Goal: Task Accomplishment & Management: Complete application form

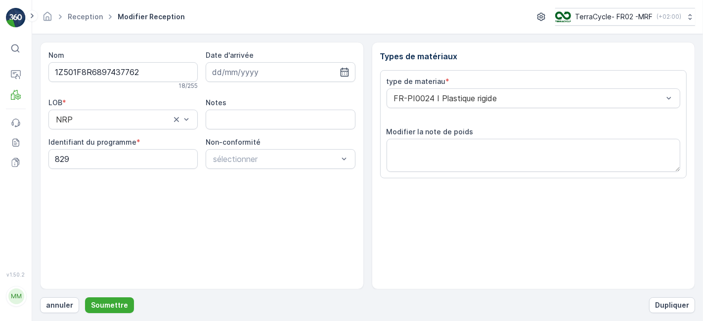
scroll to position [122, 0]
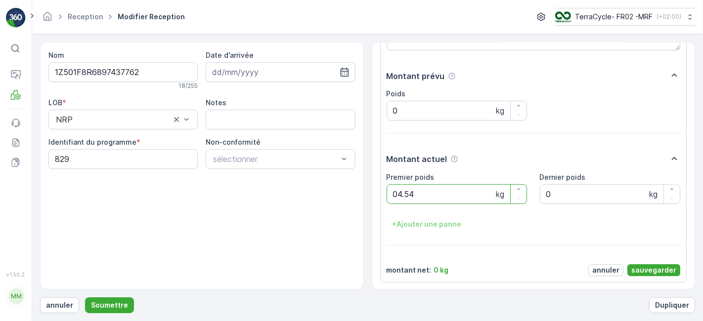
click at [85, 197] on button "Soumettre" at bounding box center [109, 306] width 49 height 16
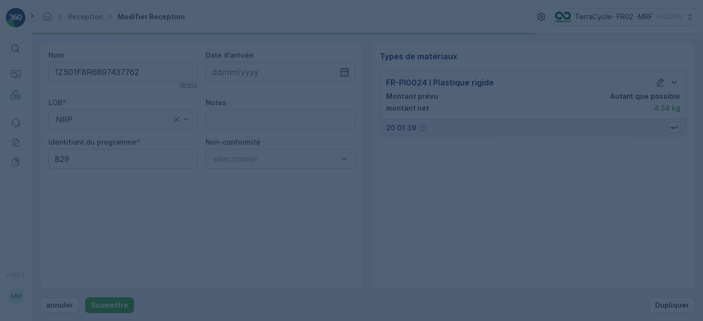
scroll to position [0, 0]
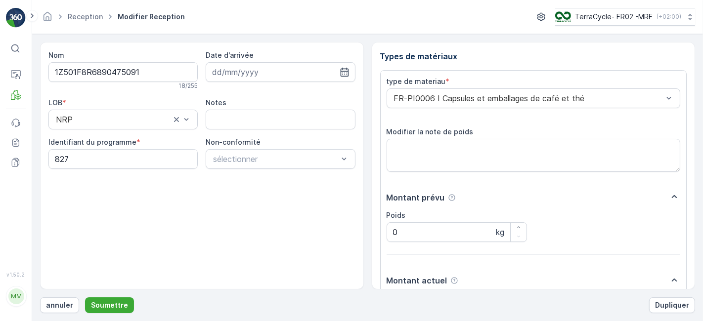
click at [85, 197] on button "Soumettre" at bounding box center [109, 306] width 49 height 16
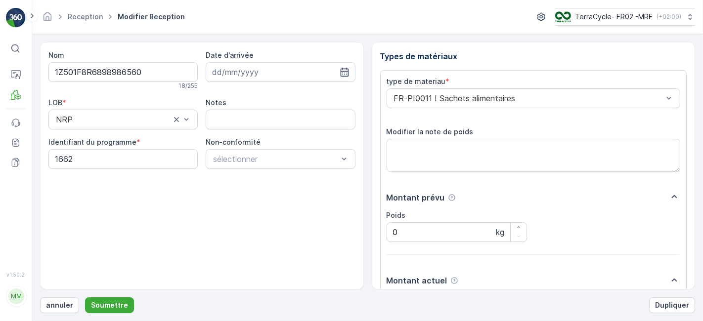
click at [85, 197] on button "Soumettre" at bounding box center [109, 306] width 49 height 16
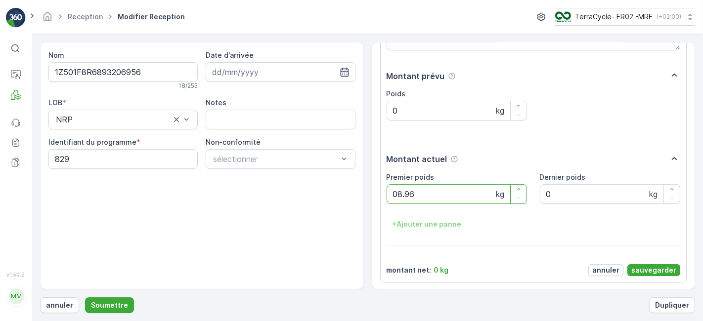
click at [85, 197] on button "Soumettre" at bounding box center [109, 306] width 49 height 16
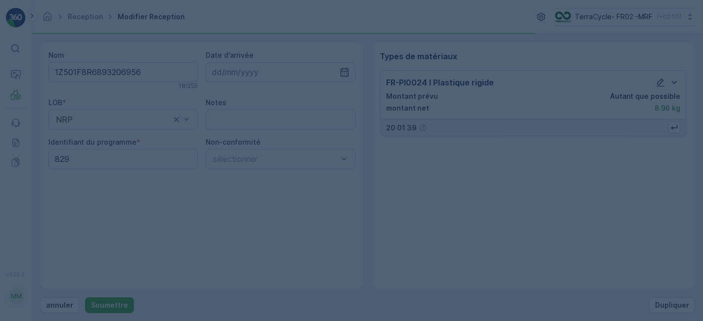
scroll to position [0, 0]
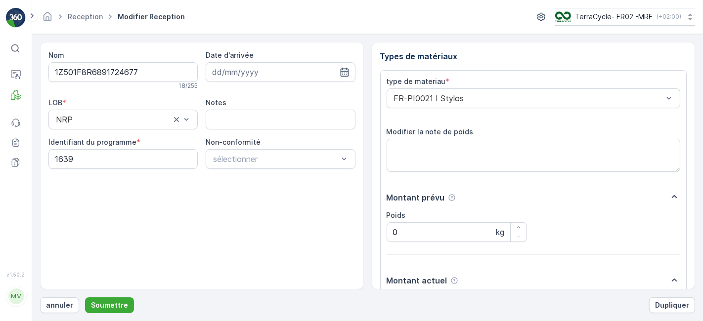
click at [85, 197] on button "Soumettre" at bounding box center [109, 306] width 49 height 16
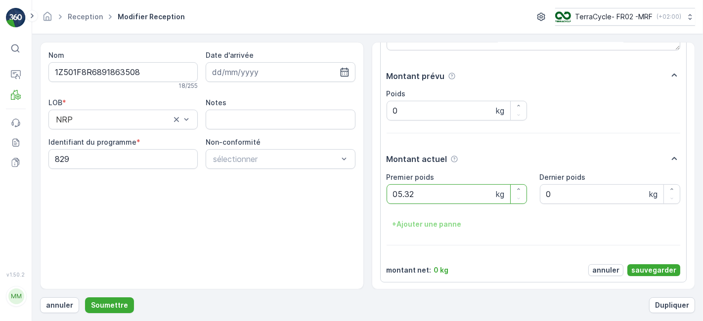
click at [85, 197] on button "Soumettre" at bounding box center [109, 306] width 49 height 16
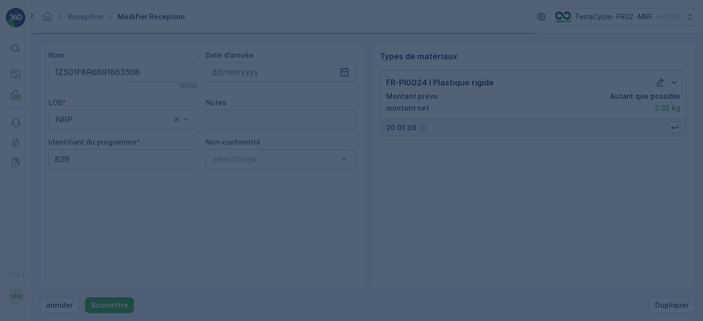
scroll to position [0, 0]
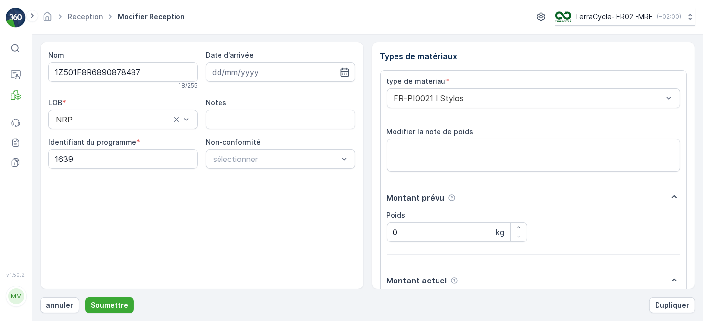
click at [85, 197] on button "Soumettre" at bounding box center [109, 306] width 49 height 16
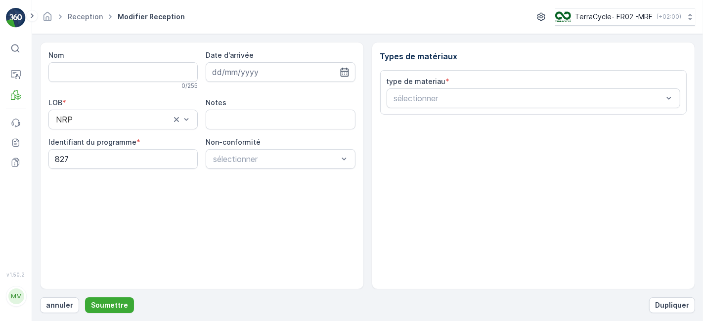
type input "1Z501F8R6890637086"
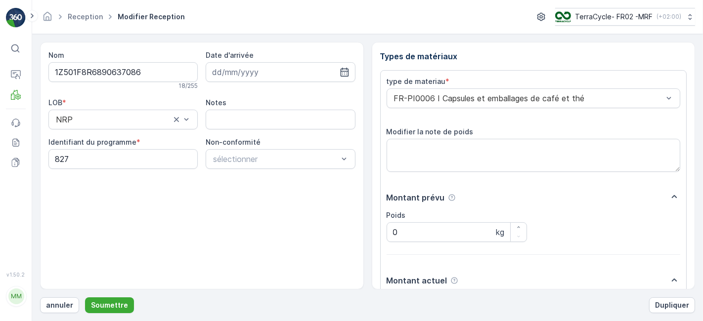
click at [85, 197] on button "Soumettre" at bounding box center [109, 306] width 49 height 16
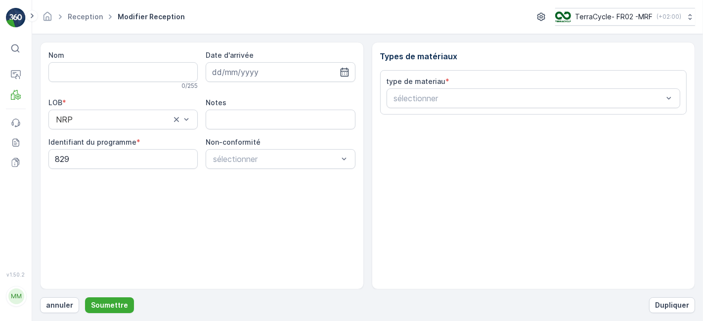
type input "1Z501F8R6890272925"
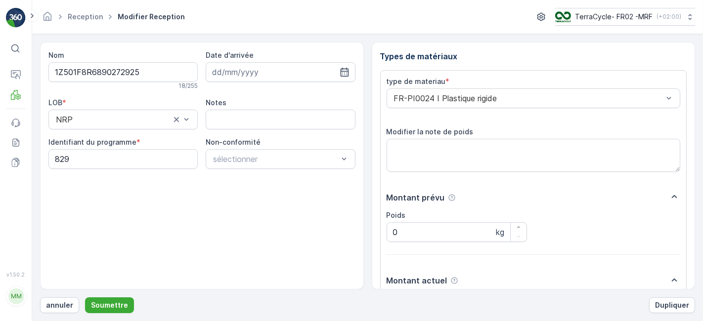
click at [85, 197] on button "Soumettre" at bounding box center [109, 306] width 49 height 16
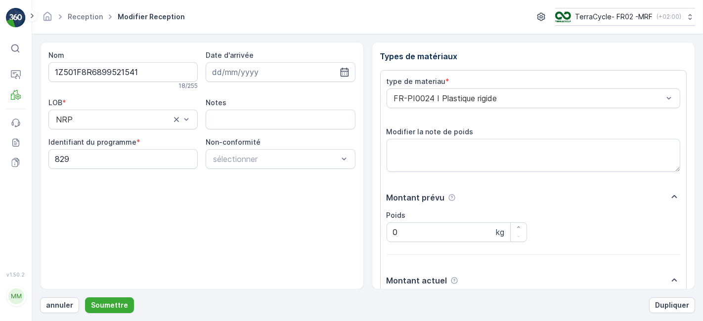
click at [85, 197] on button "Soumettre" at bounding box center [109, 306] width 49 height 16
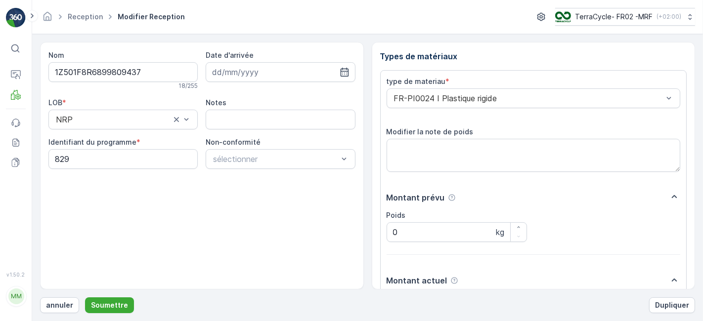
click at [85, 197] on button "Soumettre" at bounding box center [109, 306] width 49 height 16
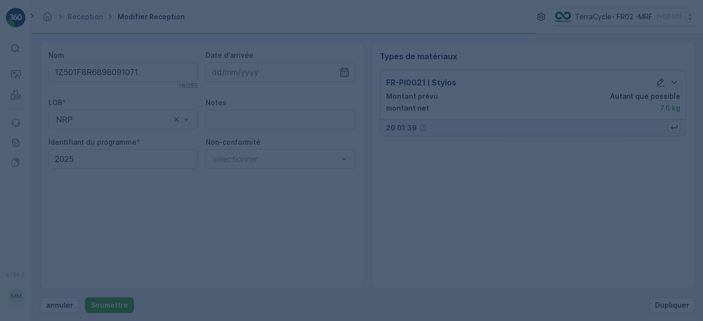
scroll to position [0, 0]
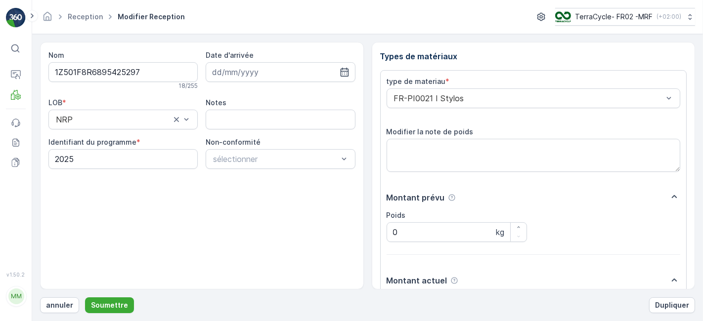
click at [85, 197] on button "Soumettre" at bounding box center [109, 306] width 49 height 16
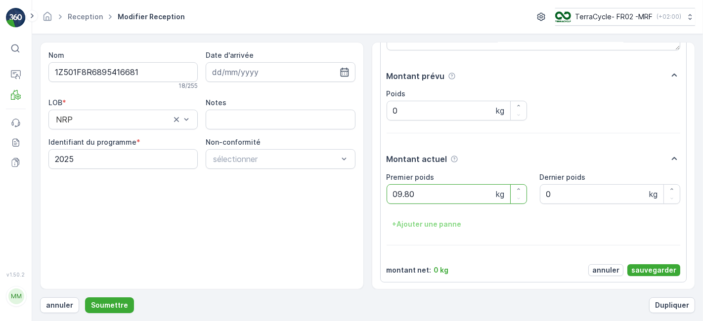
click at [85, 197] on button "Soumettre" at bounding box center [109, 306] width 49 height 16
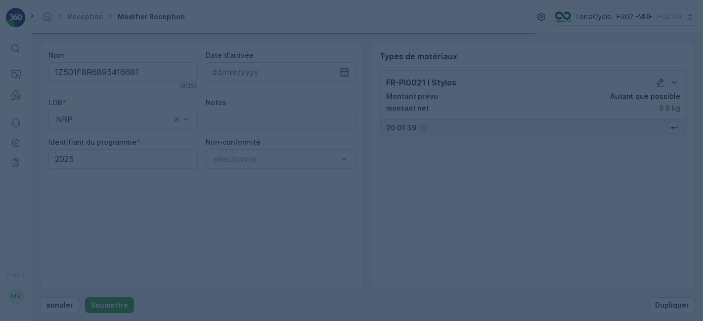
scroll to position [0, 0]
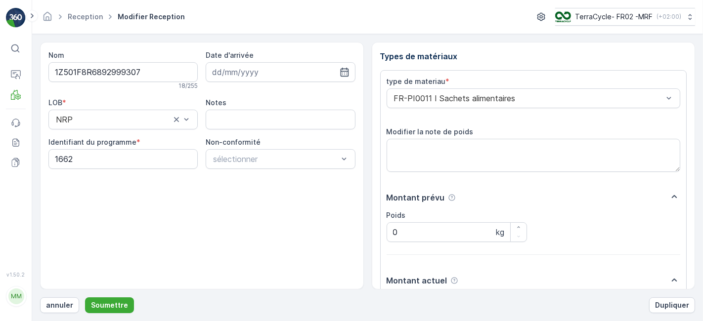
click at [85, 197] on button "Soumettre" at bounding box center [109, 306] width 49 height 16
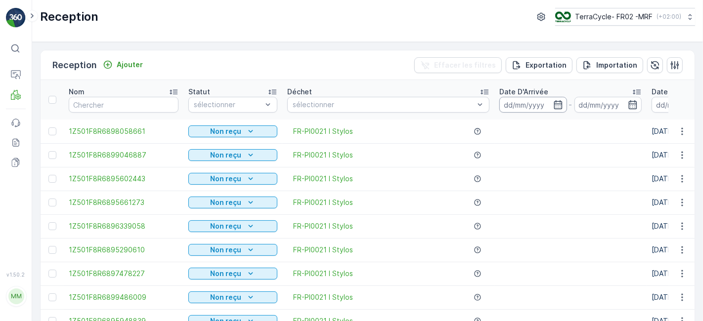
click at [462, 106] on input at bounding box center [534, 105] width 68 height 16
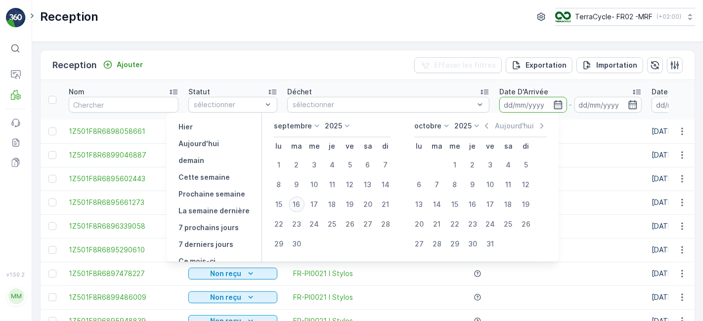
click at [298, 197] on div "16" at bounding box center [297, 205] width 16 height 16
type input "[DATE]"
click at [298, 197] on div "16" at bounding box center [297, 205] width 16 height 16
type input "[DATE]"
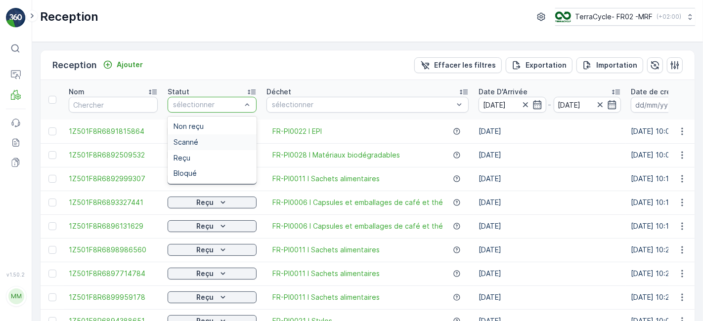
click at [182, 141] on span "Scanné" at bounding box center [186, 142] width 25 height 8
